Goal: Transaction & Acquisition: Book appointment/travel/reservation

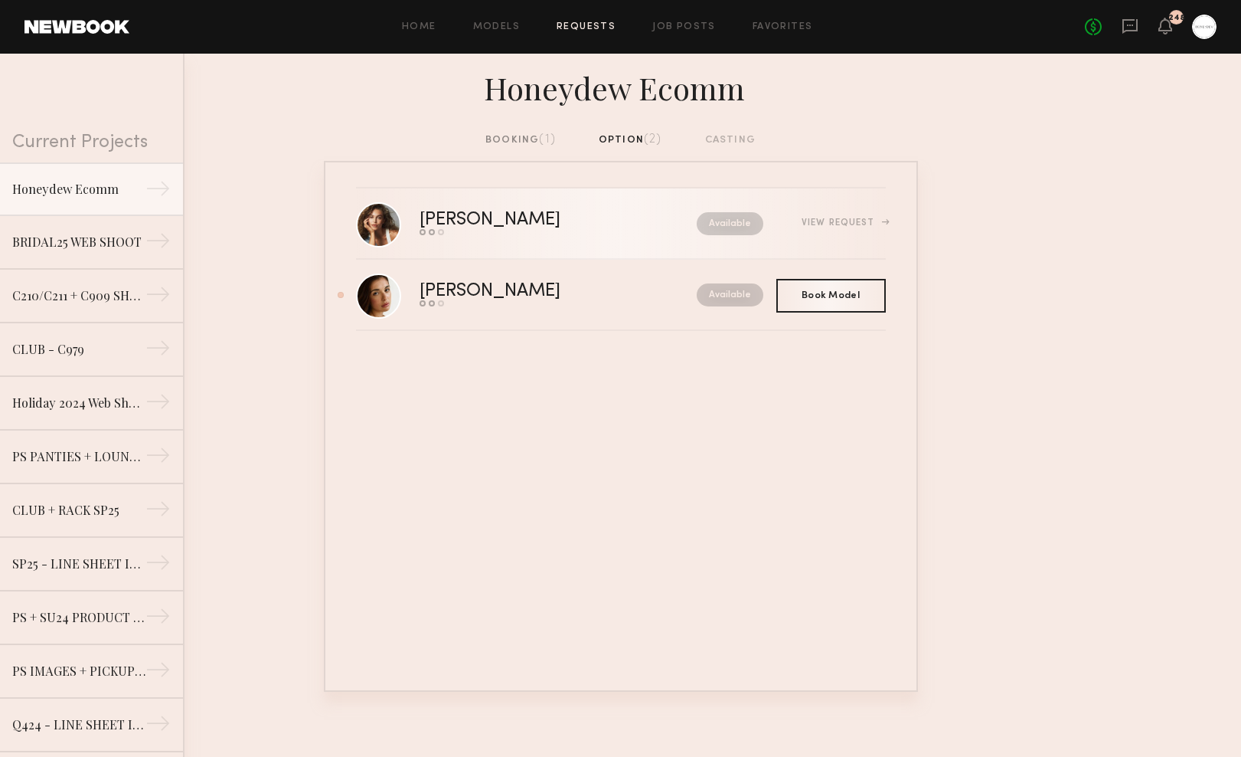
click at [646, 228] on div "Available" at bounding box center [696, 223] width 135 height 23
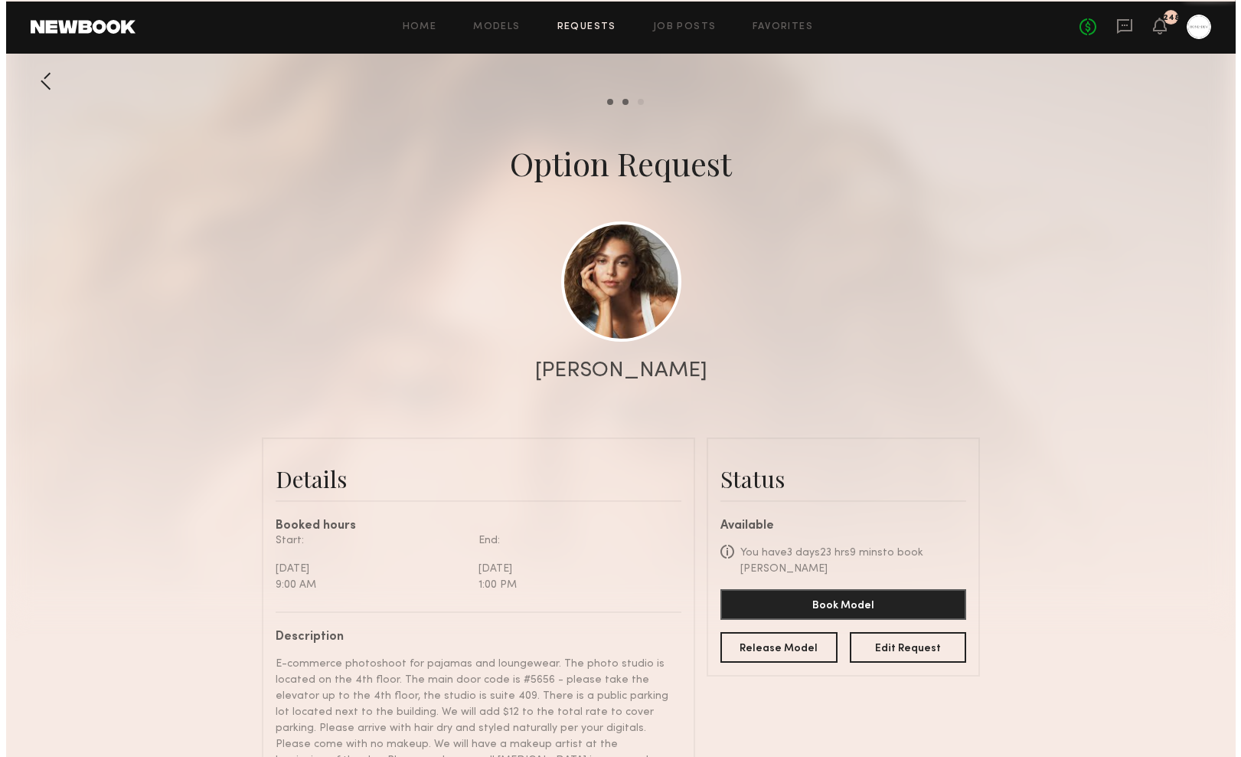
scroll to position [1313, 0]
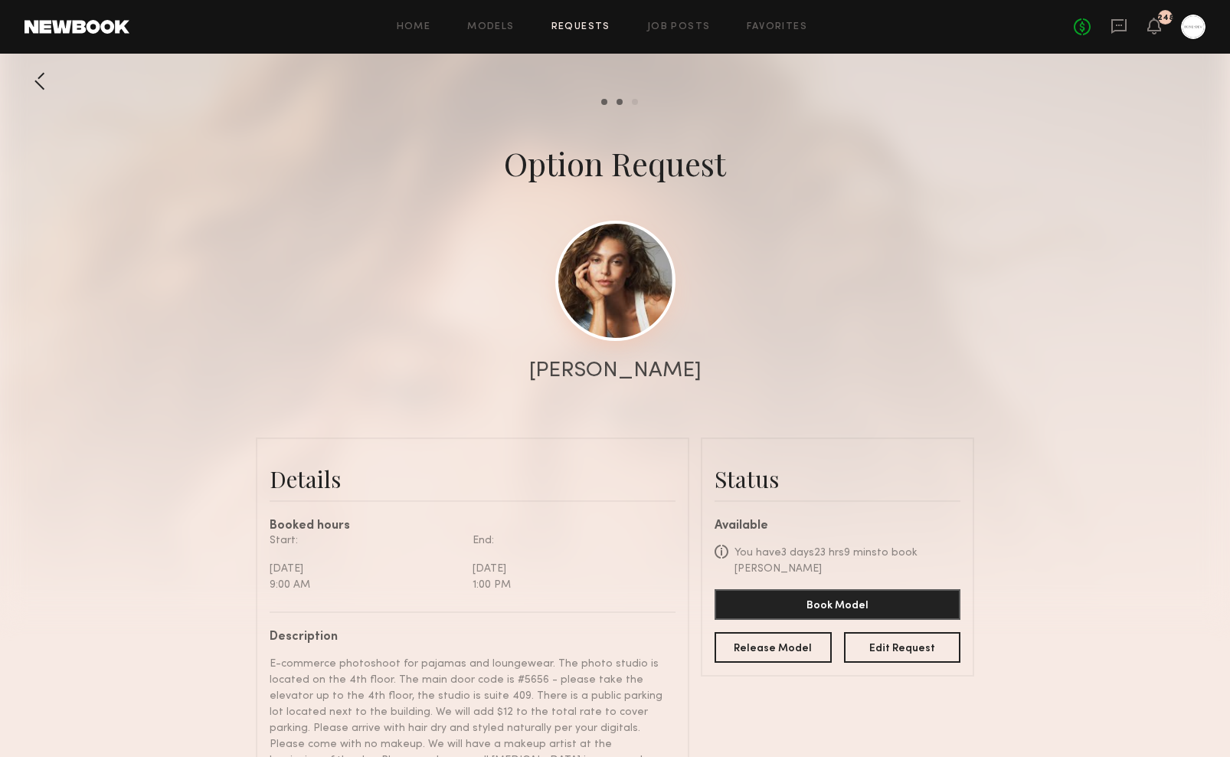
click at [638, 284] on link at bounding box center [615, 281] width 120 height 120
click at [646, 276] on link at bounding box center [615, 281] width 120 height 120
click at [853, 604] on button "Book Model" at bounding box center [837, 603] width 246 height 31
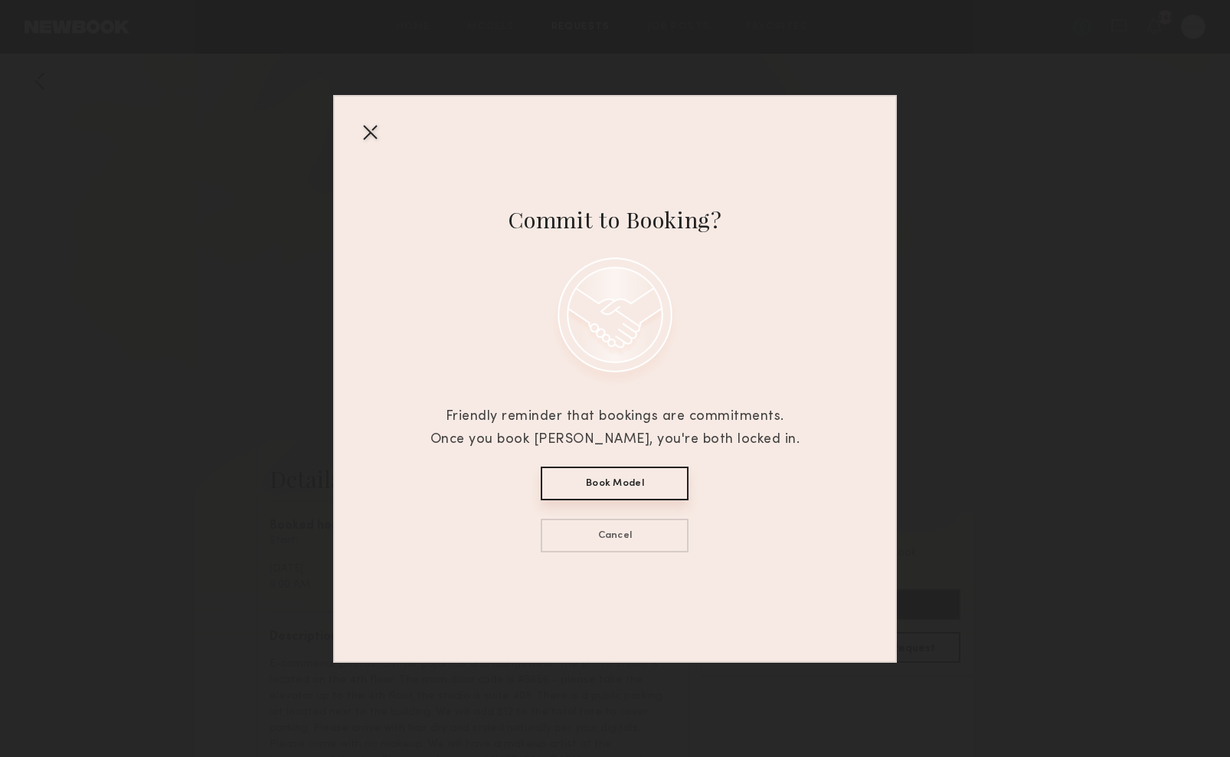
click at [369, 131] on div at bounding box center [370, 131] width 25 height 25
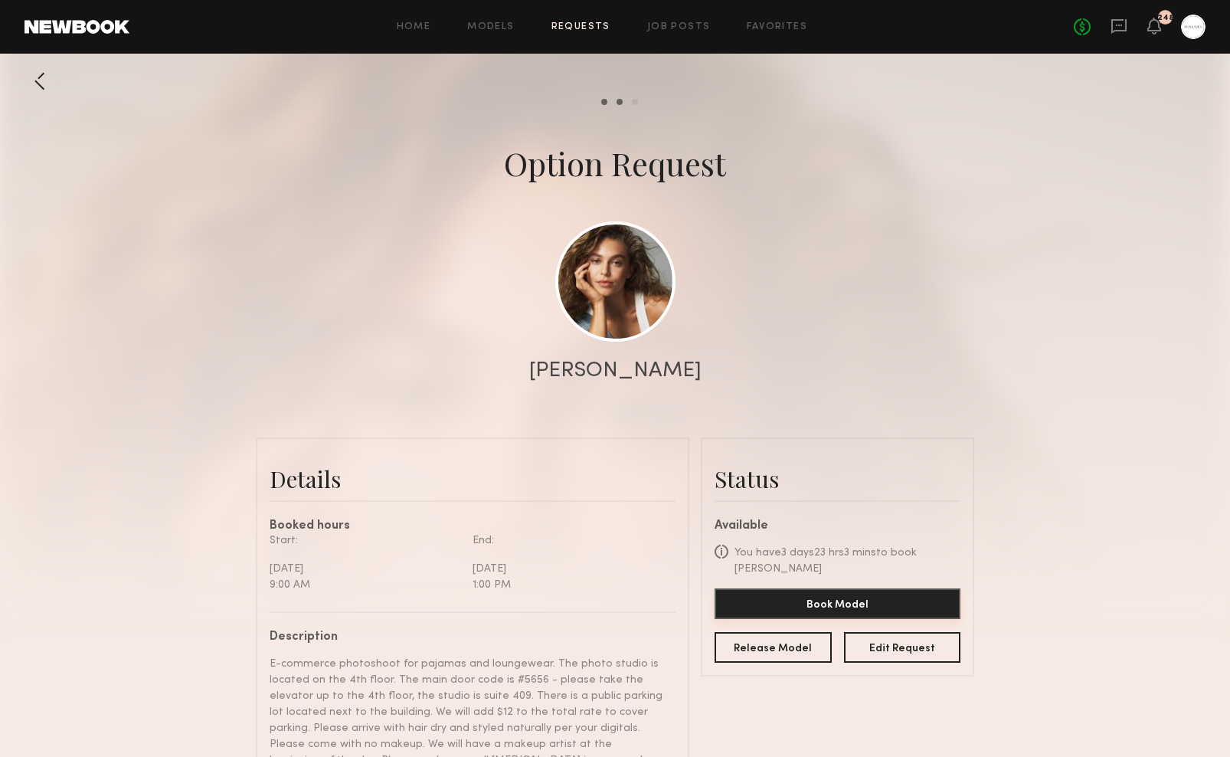
click at [829, 603] on button "Book Model" at bounding box center [837, 603] width 246 height 31
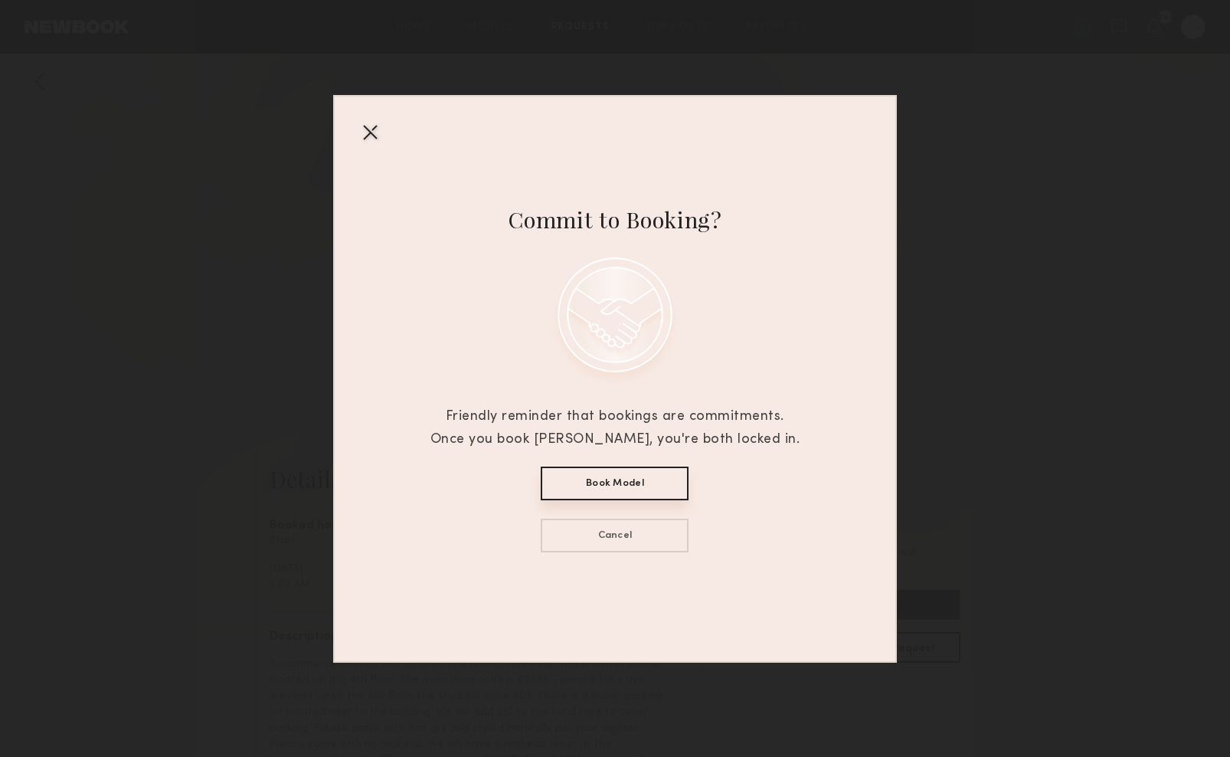
click at [649, 492] on button "Book Model" at bounding box center [615, 483] width 148 height 34
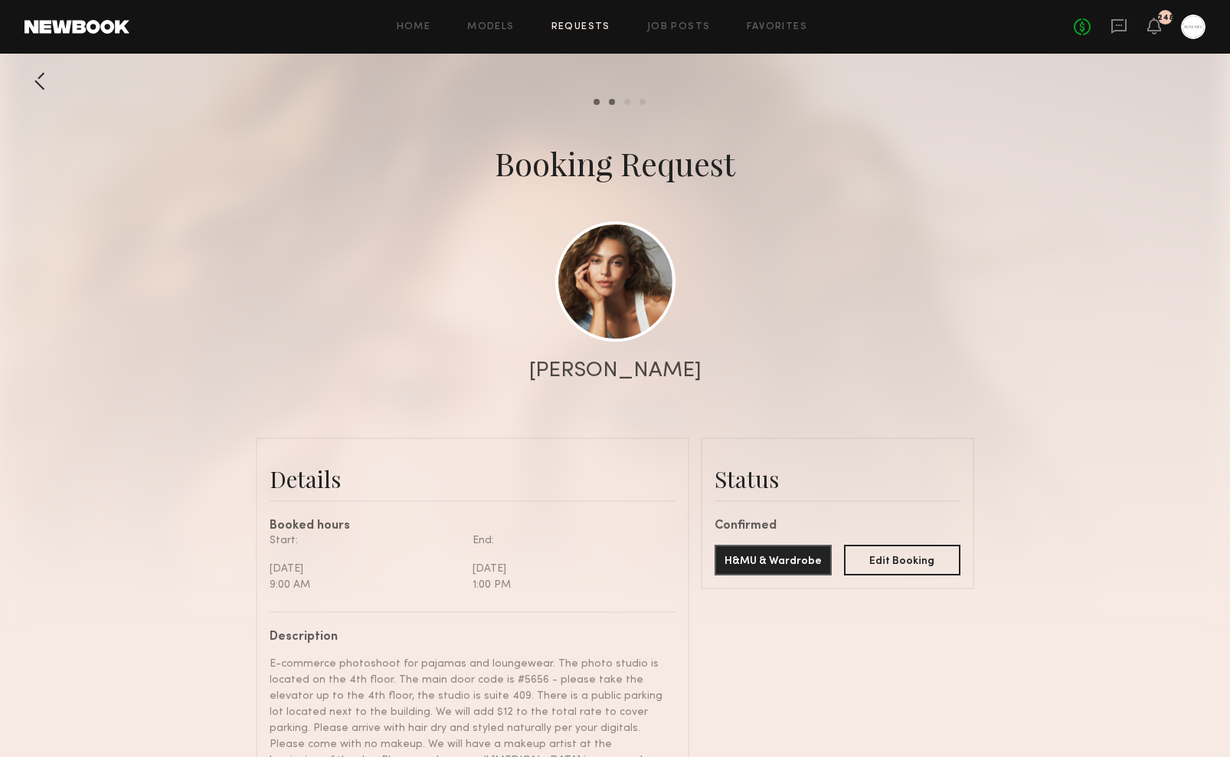
click at [1196, 28] on div at bounding box center [1193, 27] width 25 height 25
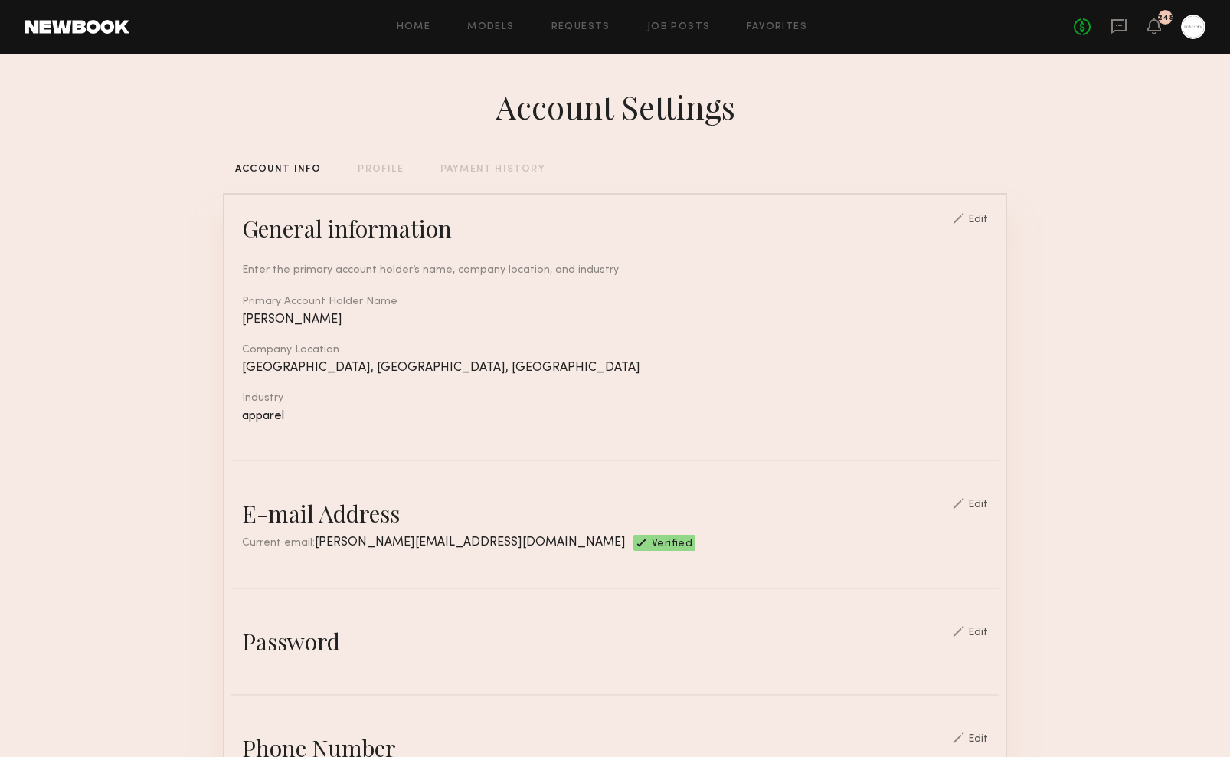
click at [509, 34] on div "Home Models Requests Job Posts Favorites Sign Out No fees up to $5,000 248" at bounding box center [667, 27] width 1076 height 25
click at [506, 17] on div "Home Models Requests Job Posts Favorites Sign Out No fees up to $5,000 248" at bounding box center [667, 27] width 1076 height 25
click at [505, 20] on div "Home Models Requests Job Posts Favorites Sign Out No fees up to $5,000 248" at bounding box center [667, 27] width 1076 height 25
click at [504, 23] on link "Models" at bounding box center [490, 27] width 47 height 10
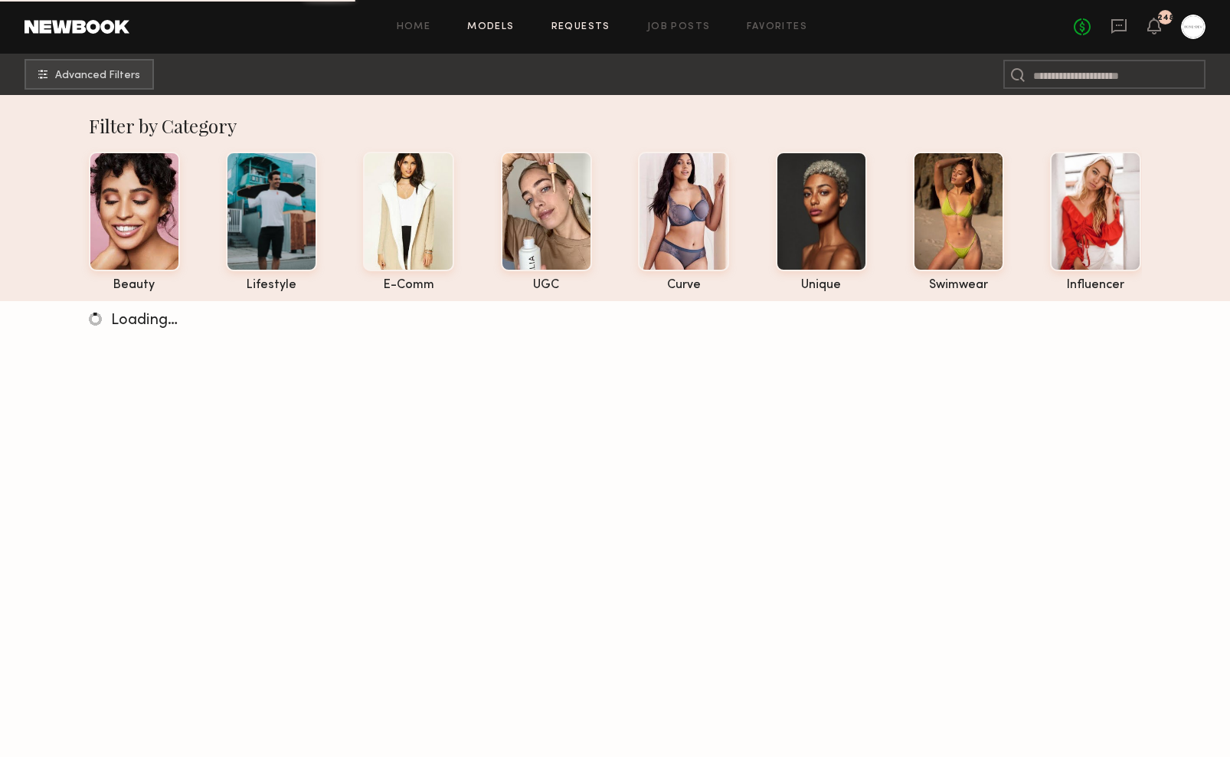
click at [579, 30] on link "Requests" at bounding box center [580, 27] width 59 height 10
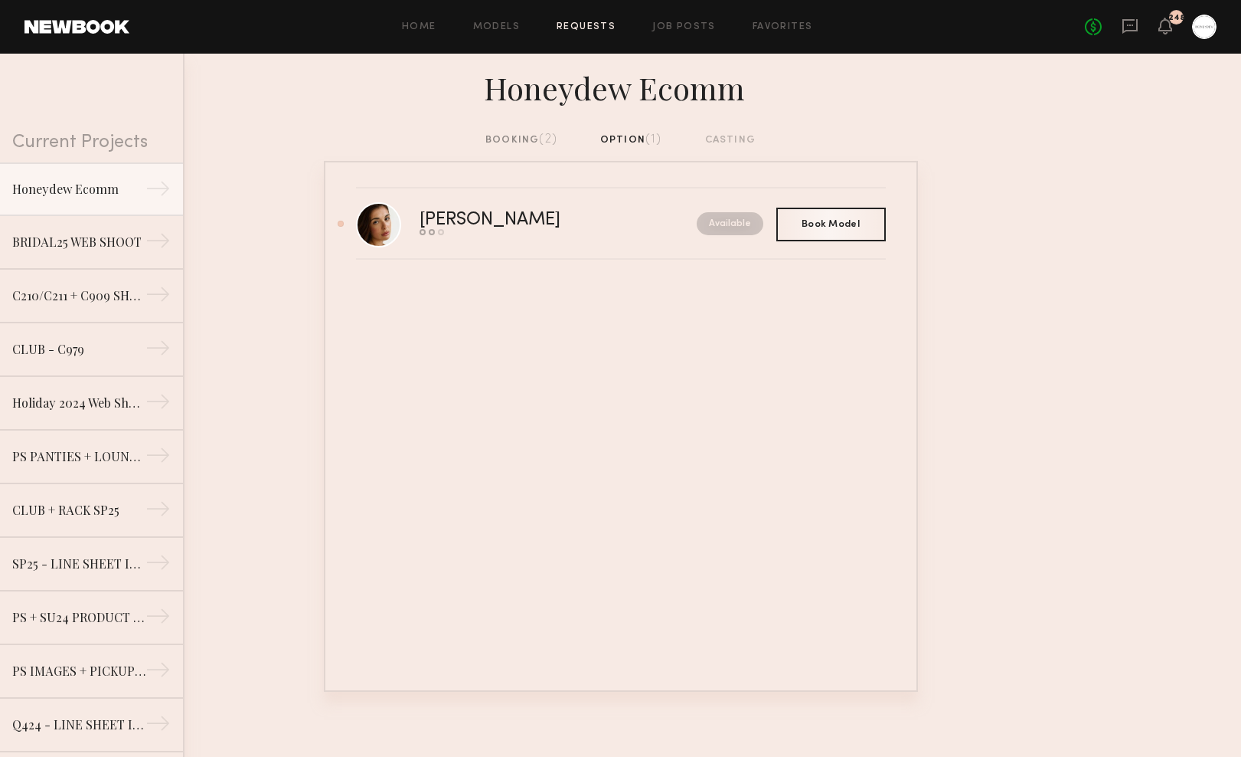
click at [530, 135] on div "booking (2)" at bounding box center [521, 140] width 72 height 17
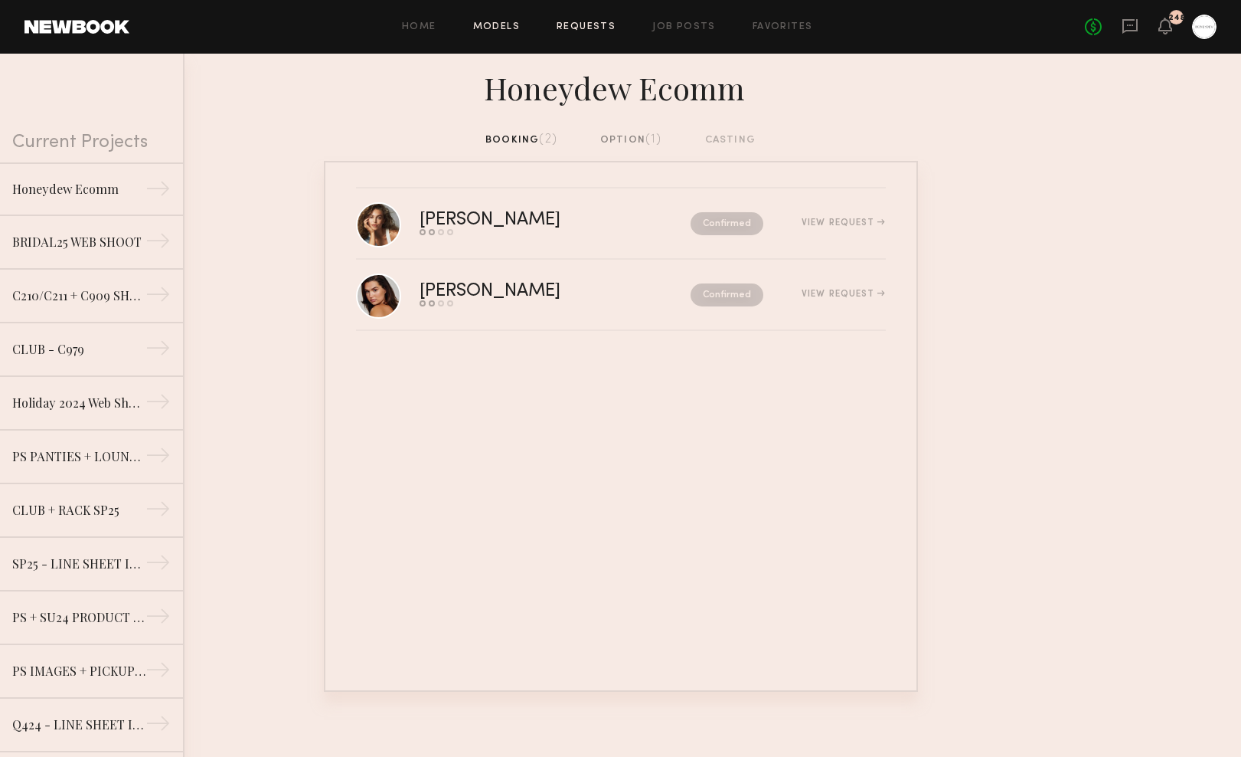
click at [494, 28] on link "Models" at bounding box center [496, 27] width 47 height 10
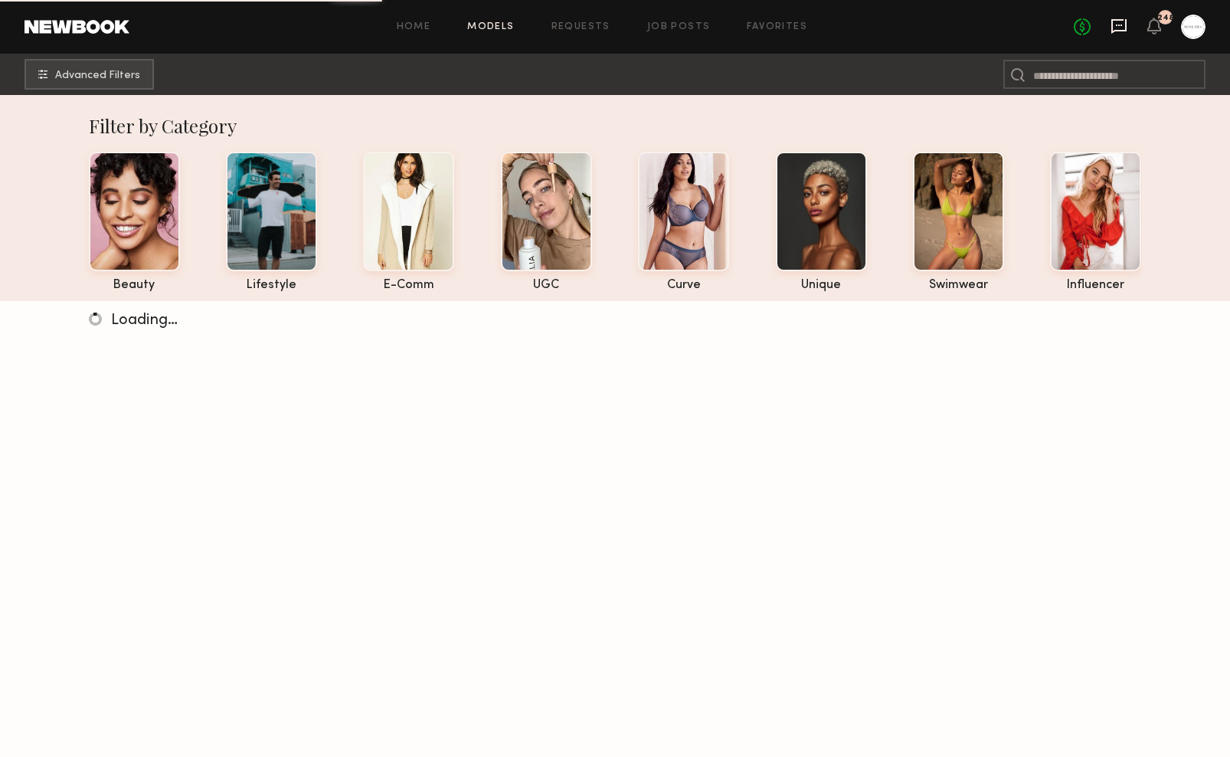
click at [1116, 25] on icon at bounding box center [1119, 26] width 6 height 2
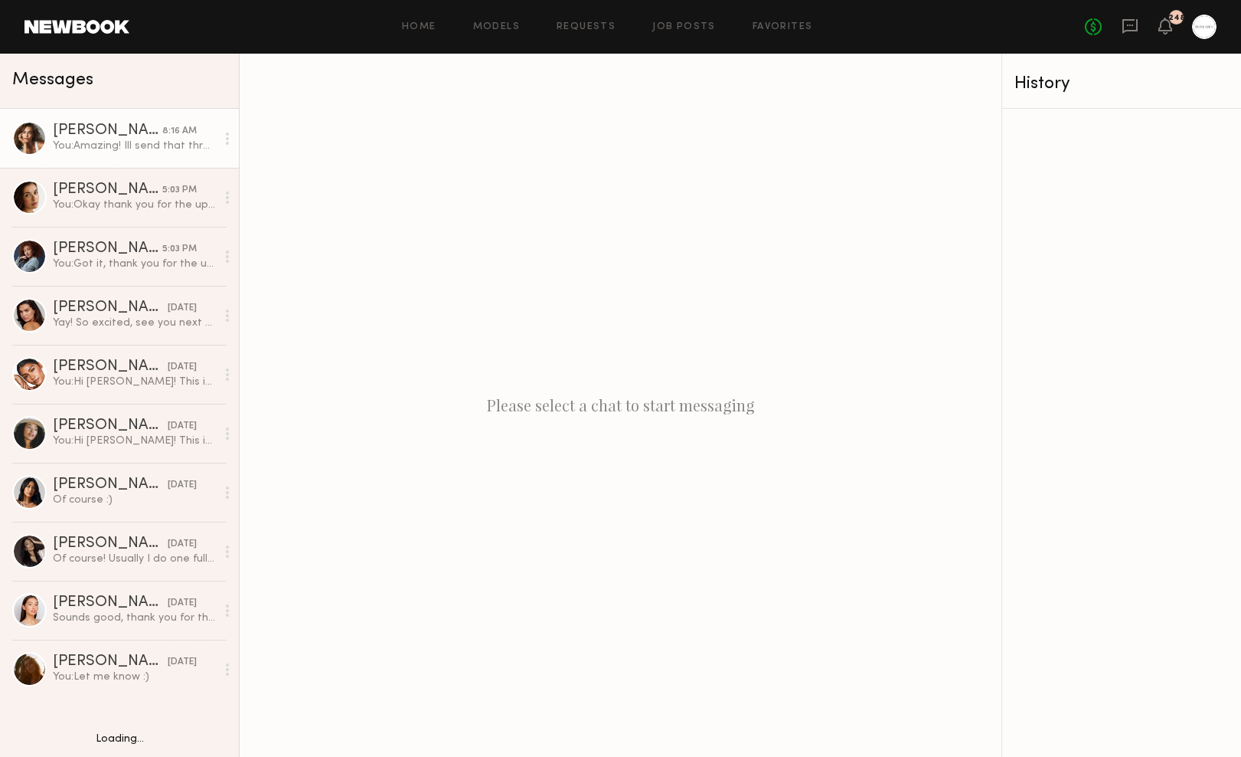
click at [120, 140] on div "You: Amazing! Ill send that through shortly xx" at bounding box center [134, 146] width 163 height 15
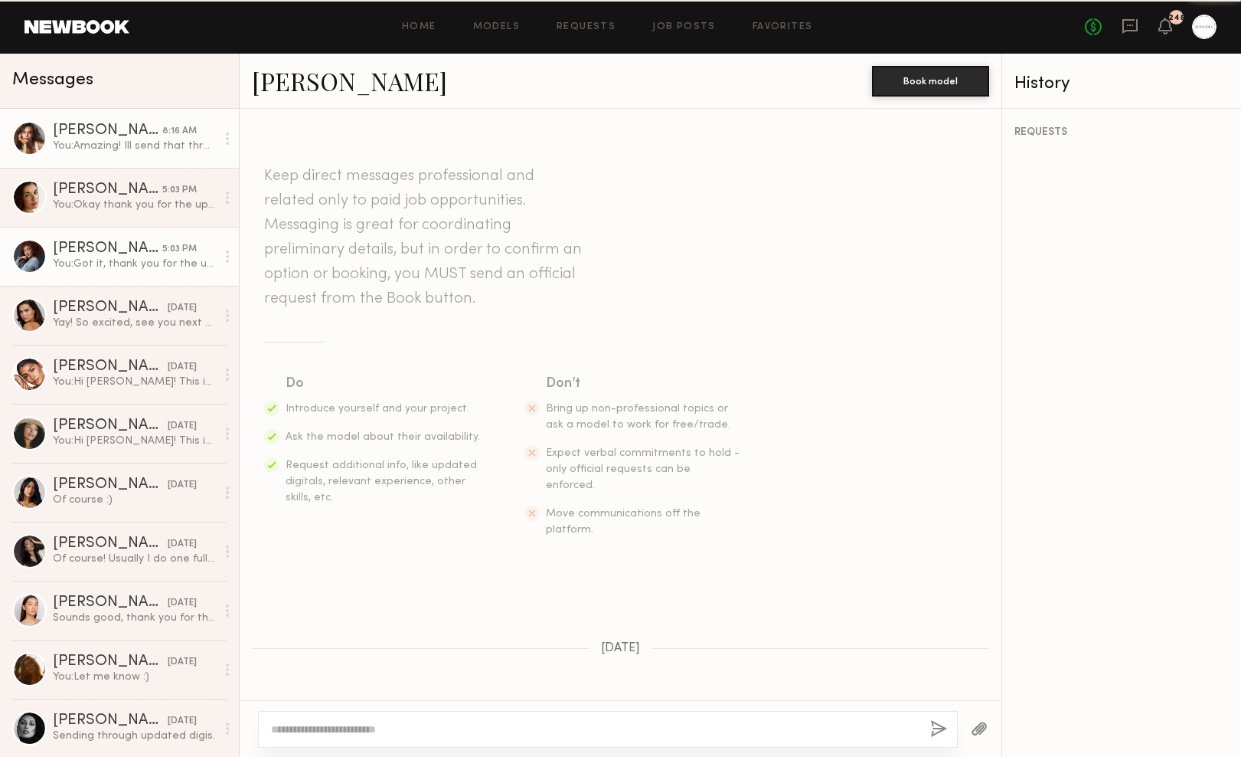
scroll to position [806, 0]
